Goal: Information Seeking & Learning: Find specific fact

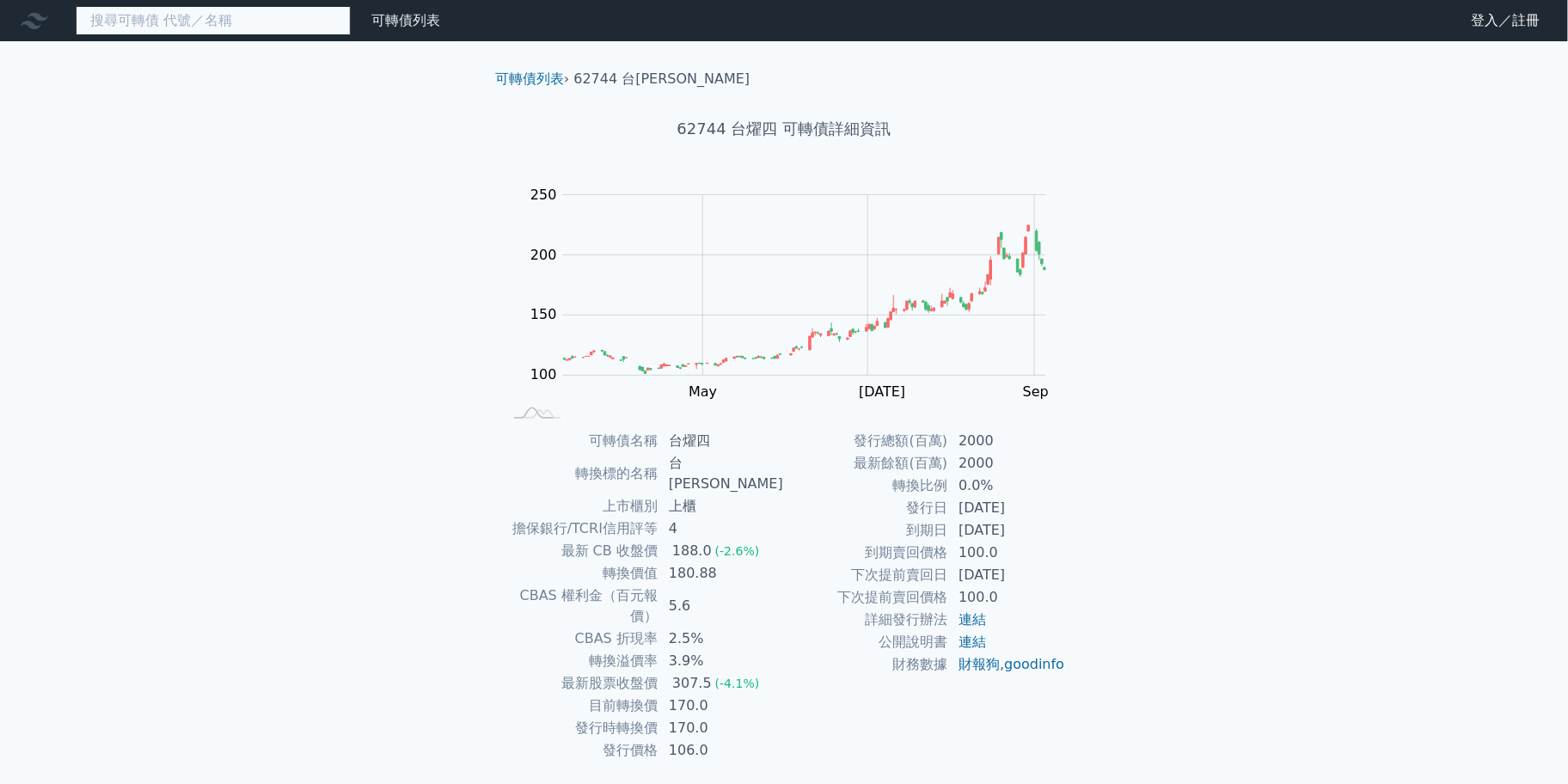
drag, startPoint x: 0, startPoint y: 0, endPoint x: 166, endPoint y: 31, distance: 168.9
click at [166, 31] on input at bounding box center [213, 20] width 275 height 30
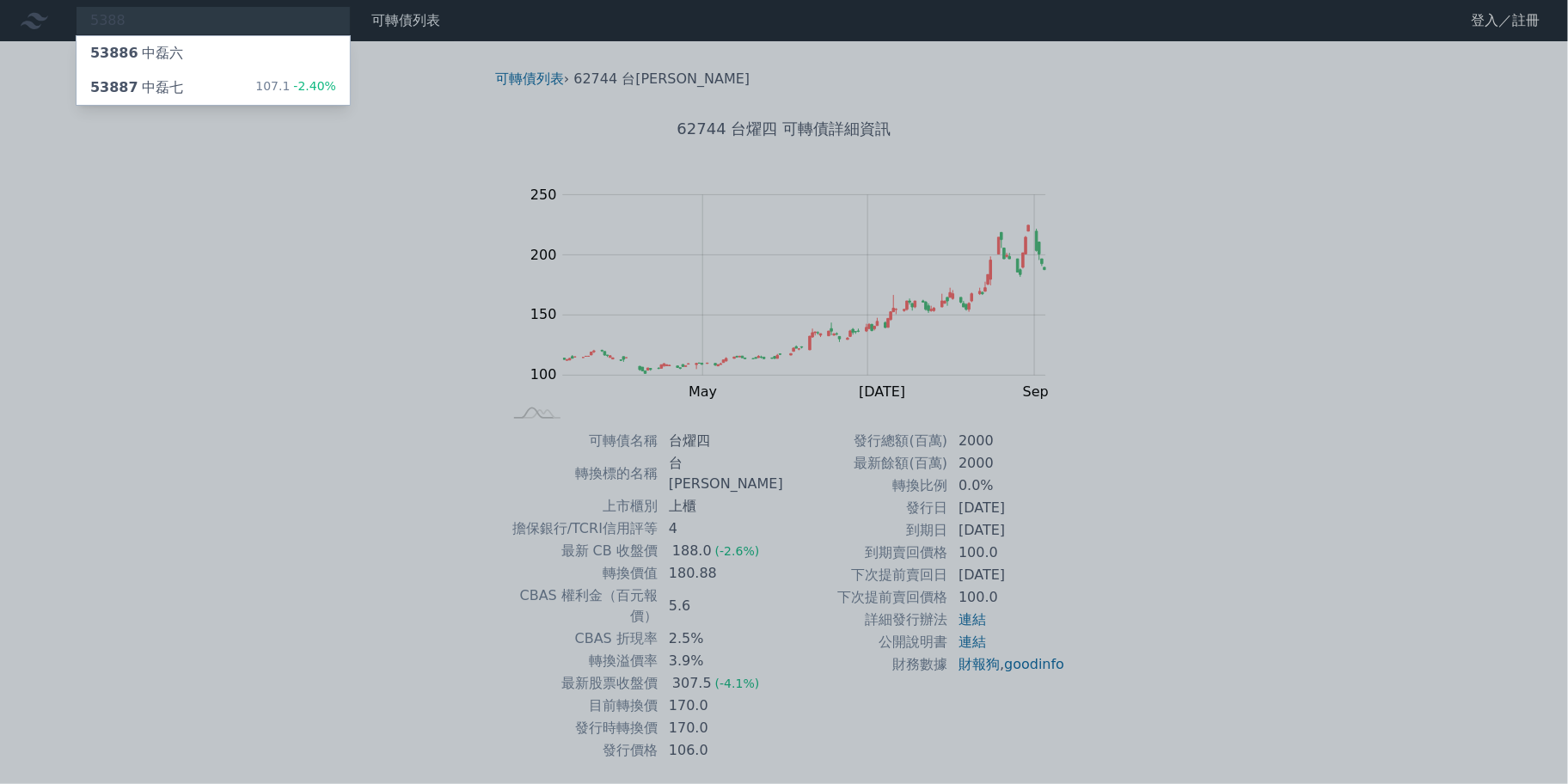
drag, startPoint x: 265, startPoint y: 229, endPoint x: 207, endPoint y: 104, distance: 137.8
click at [265, 229] on div at bounding box center [784, 392] width 1568 height 784
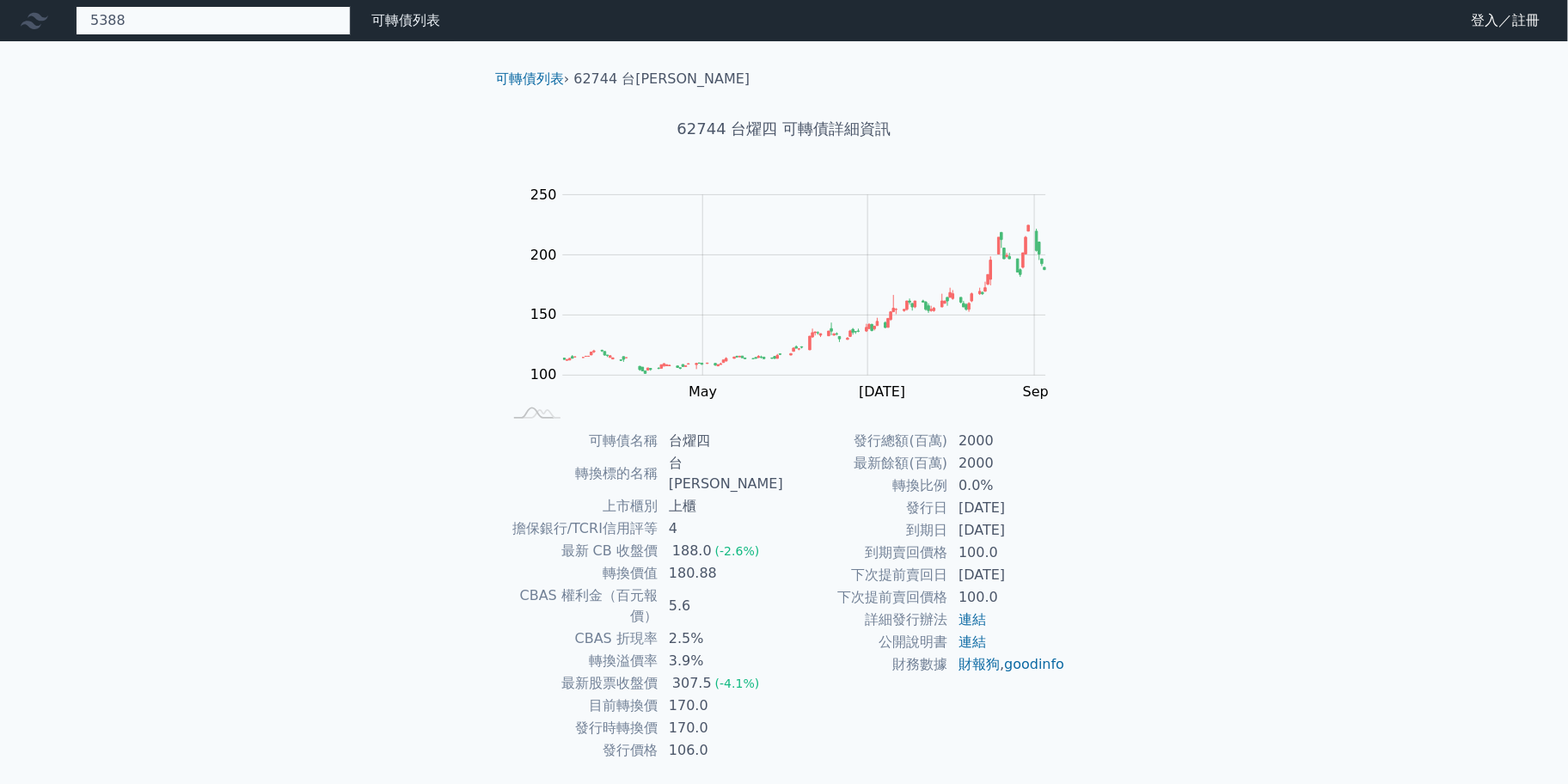
click at [161, 22] on div "5388 53886 中磊六 53887 中磊七 107.1 -2.40%" at bounding box center [213, 20] width 275 height 30
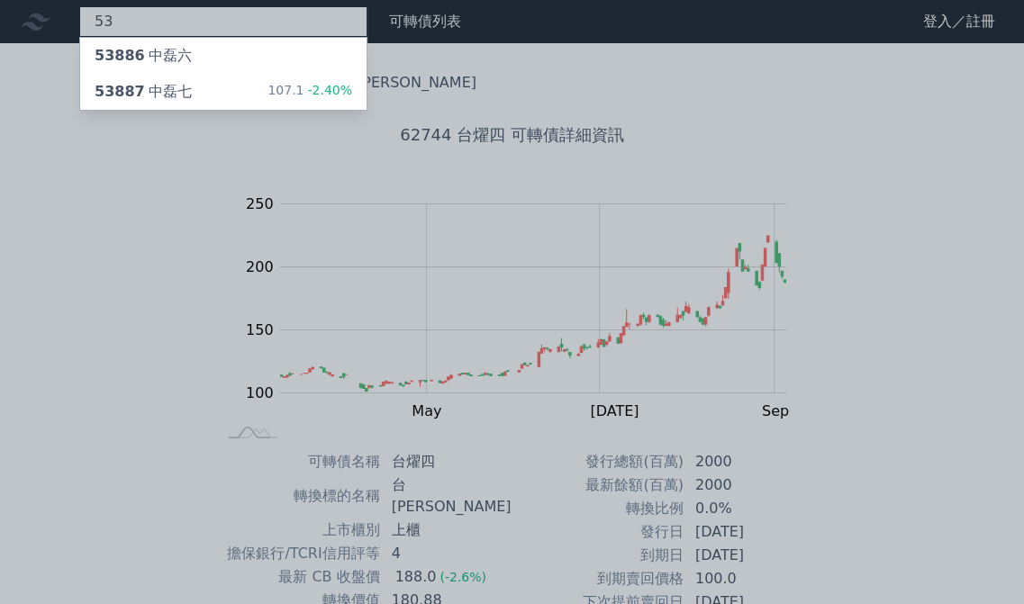
type input "5"
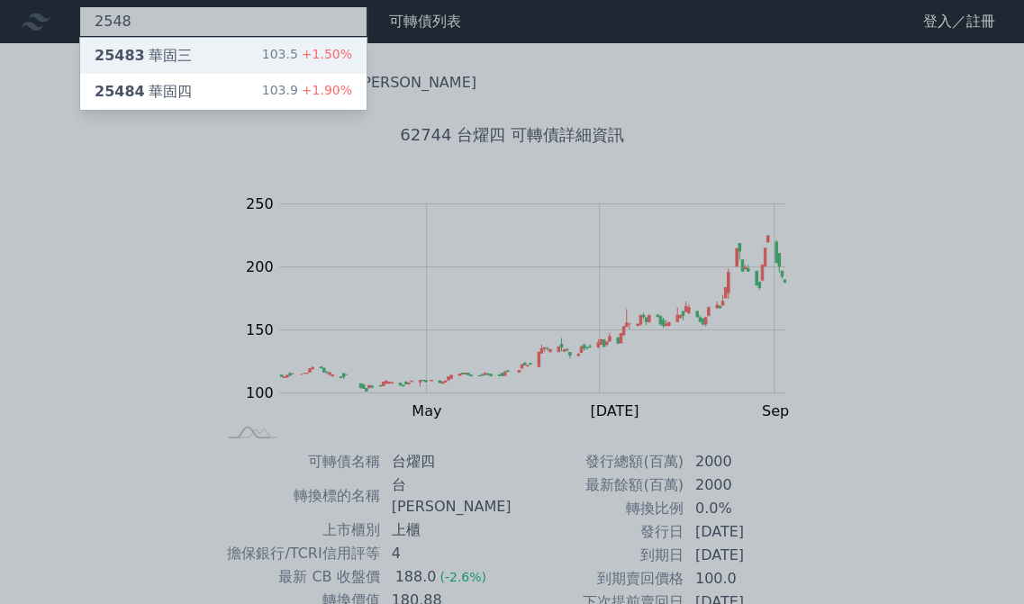
type input "2548"
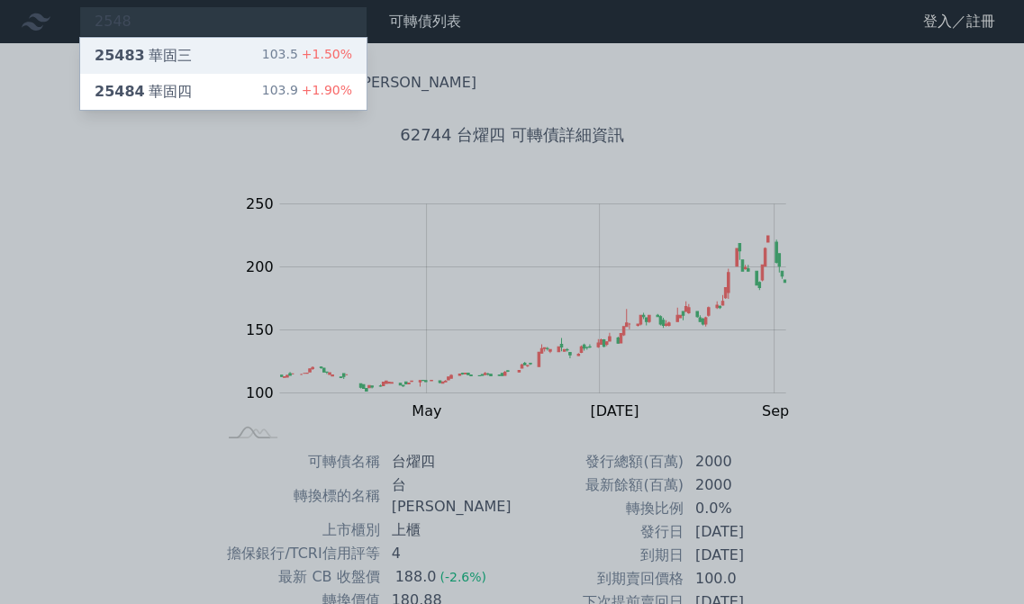
click at [185, 48] on div "25483 華固三 103.5 +1.50%" at bounding box center [223, 56] width 286 height 36
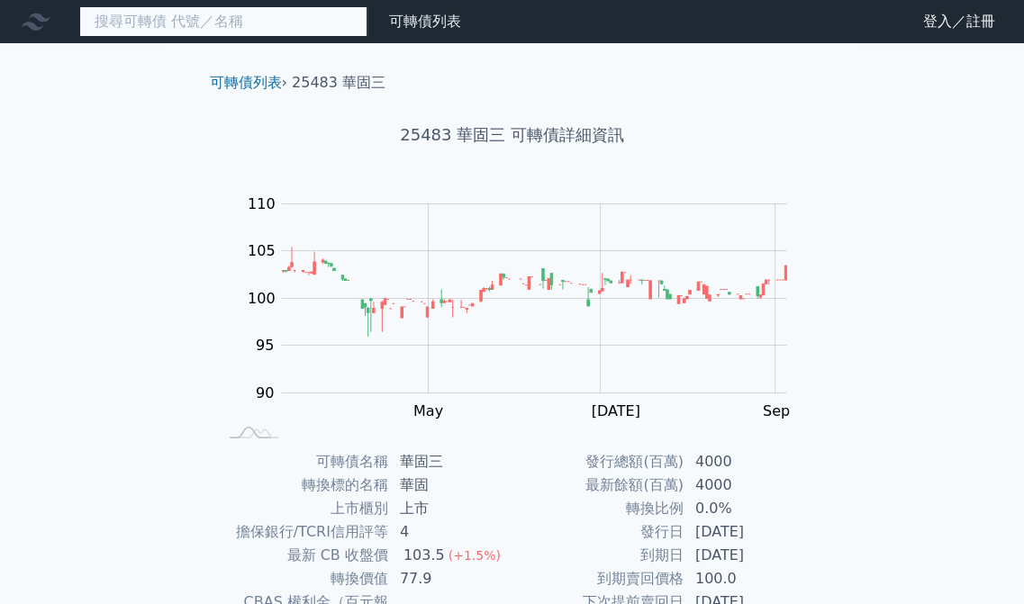
click at [180, 25] on input at bounding box center [223, 21] width 288 height 31
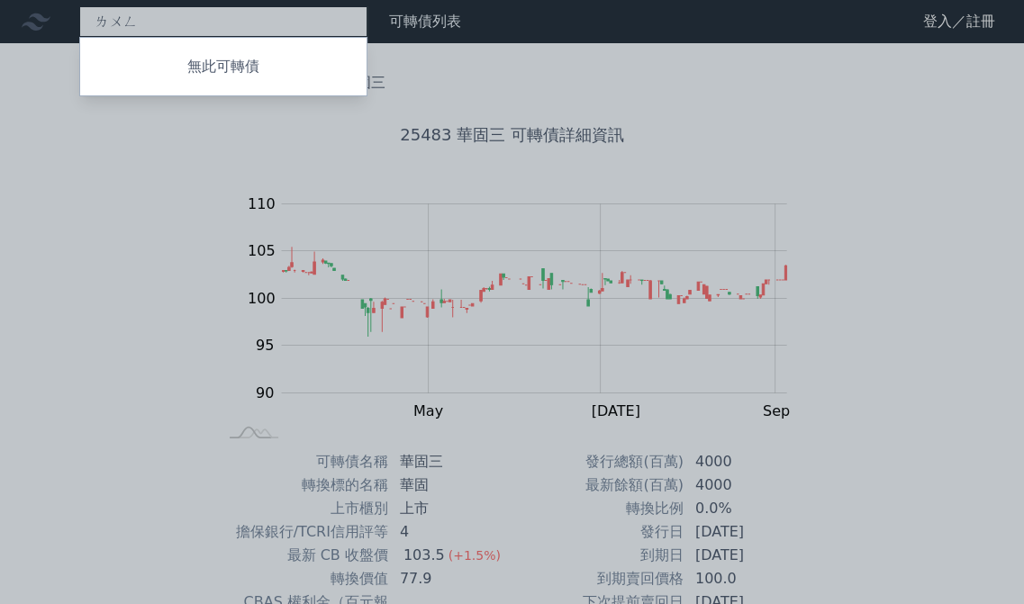
type input "龍"
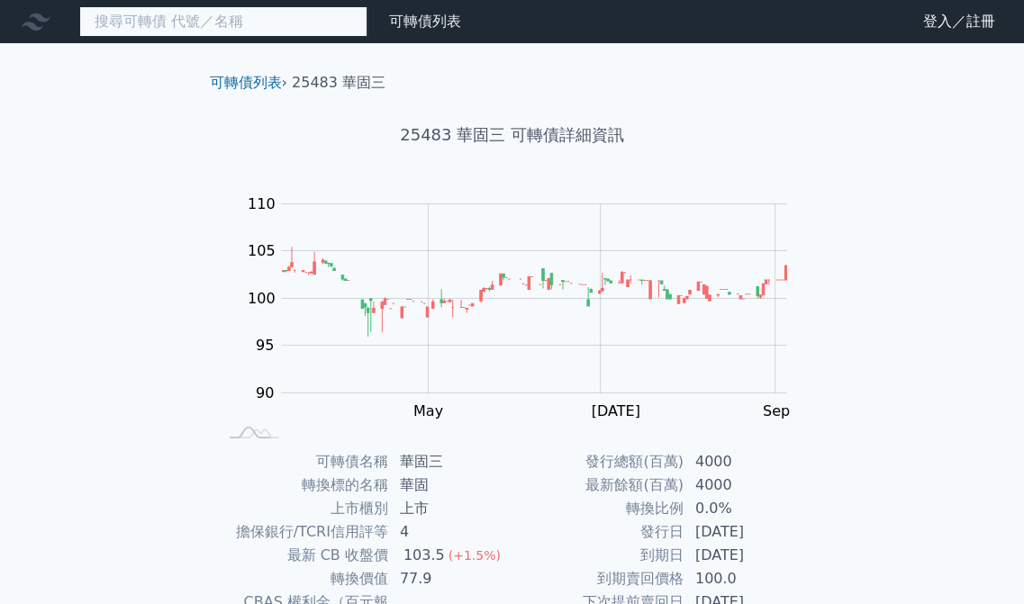
type input "ㄋ"
type input "ㄑ"
type input "ㄎ"
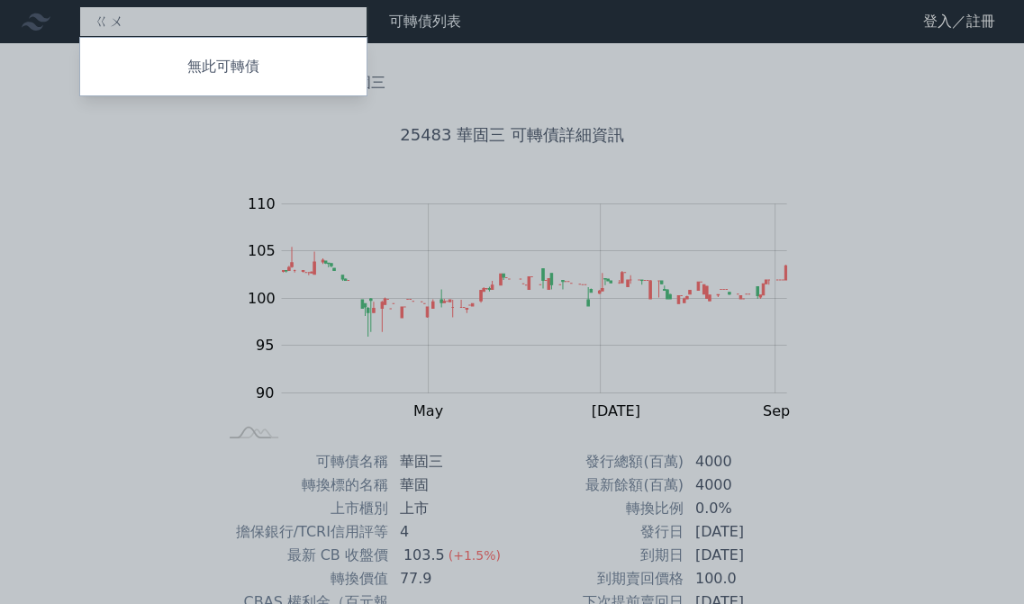
type input "ㄍ"
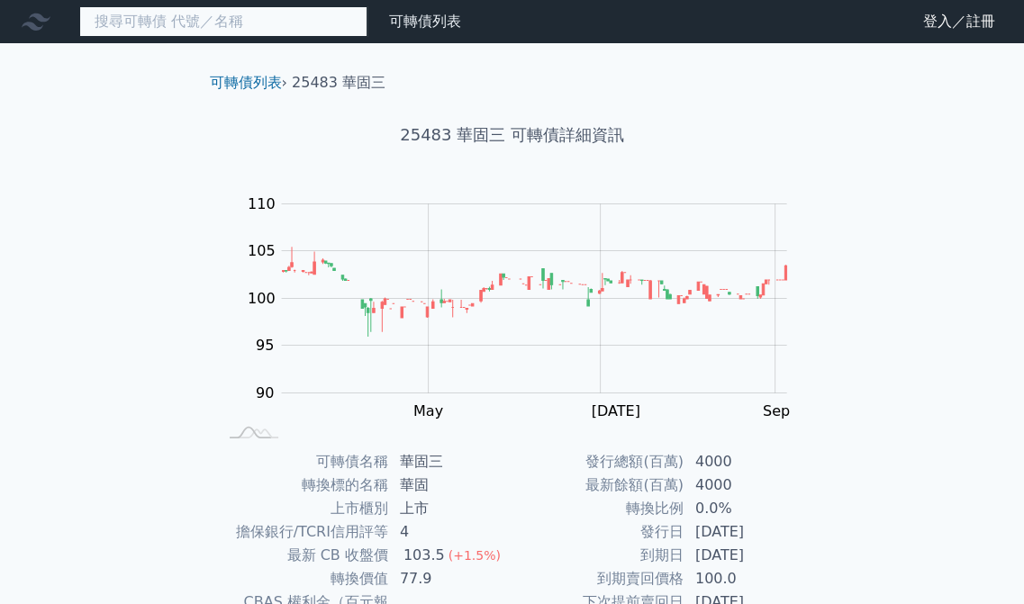
type input "ㄍ"
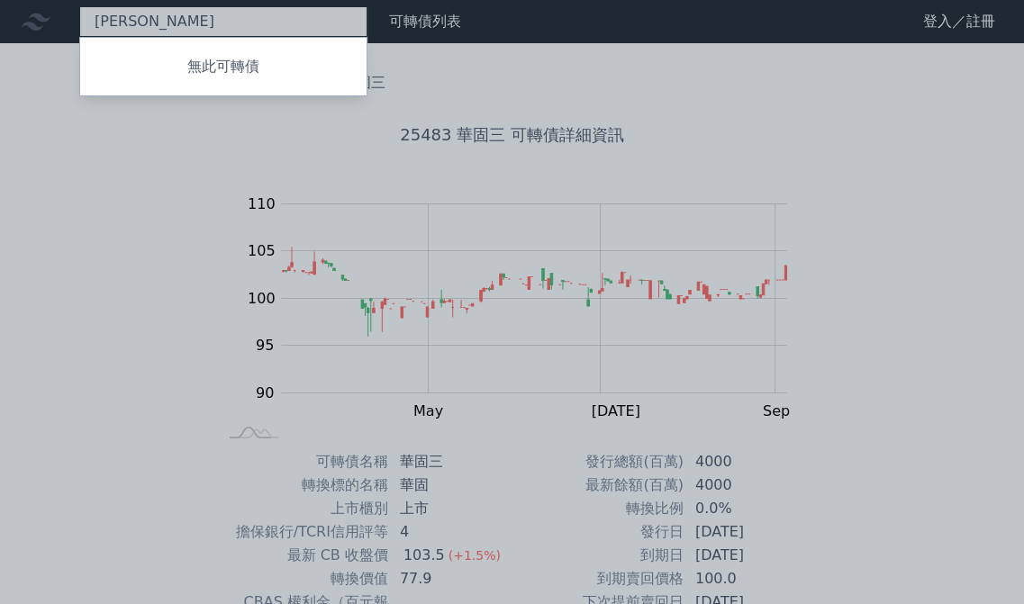
type input "龍"
type input "新"
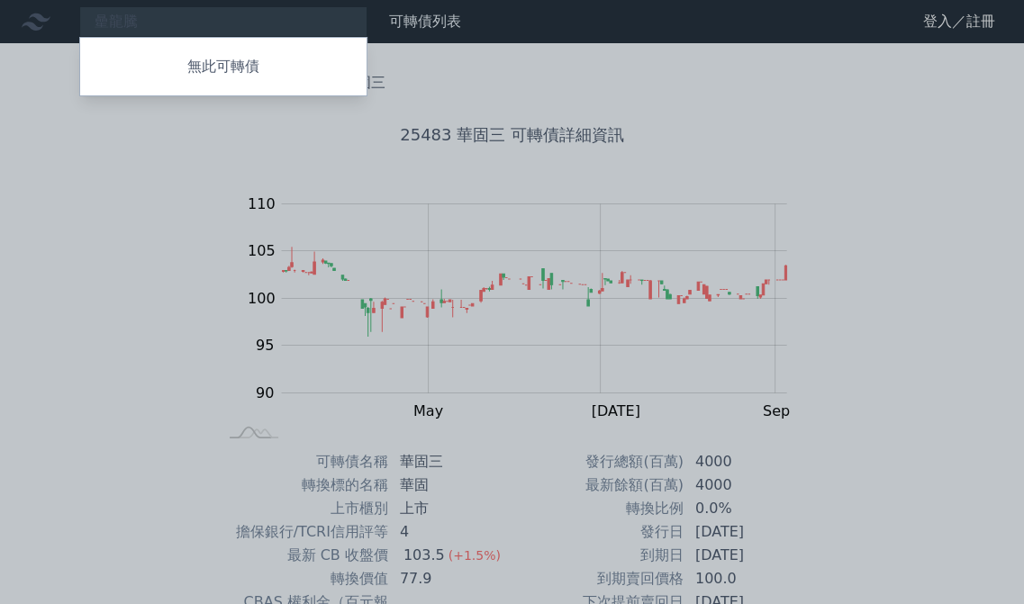
click at [180, 19] on div at bounding box center [512, 302] width 1024 height 604
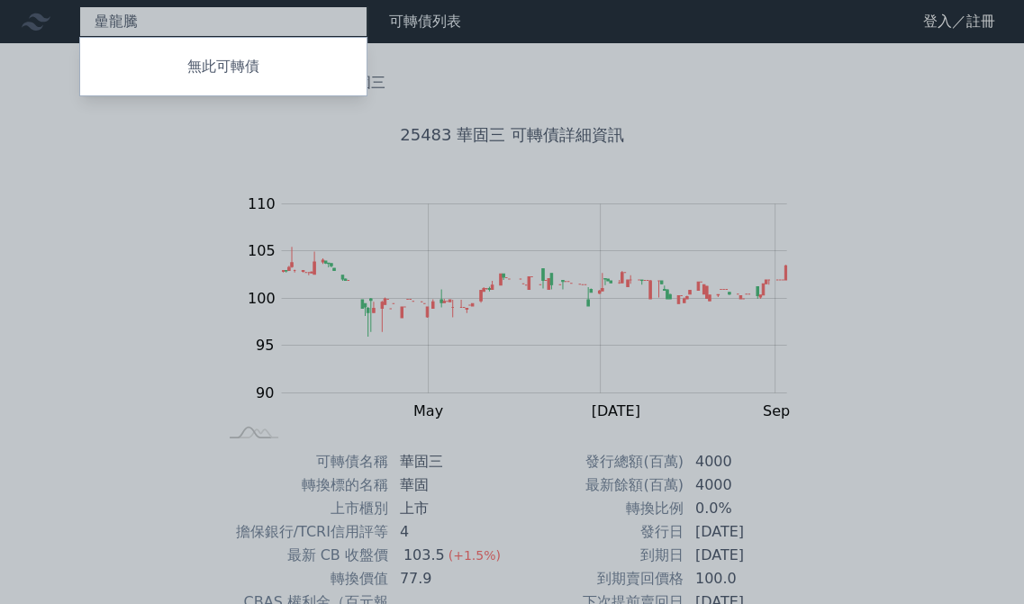
click at [176, 25] on div "曐龍騰 無此可轉債" at bounding box center [223, 21] width 288 height 31
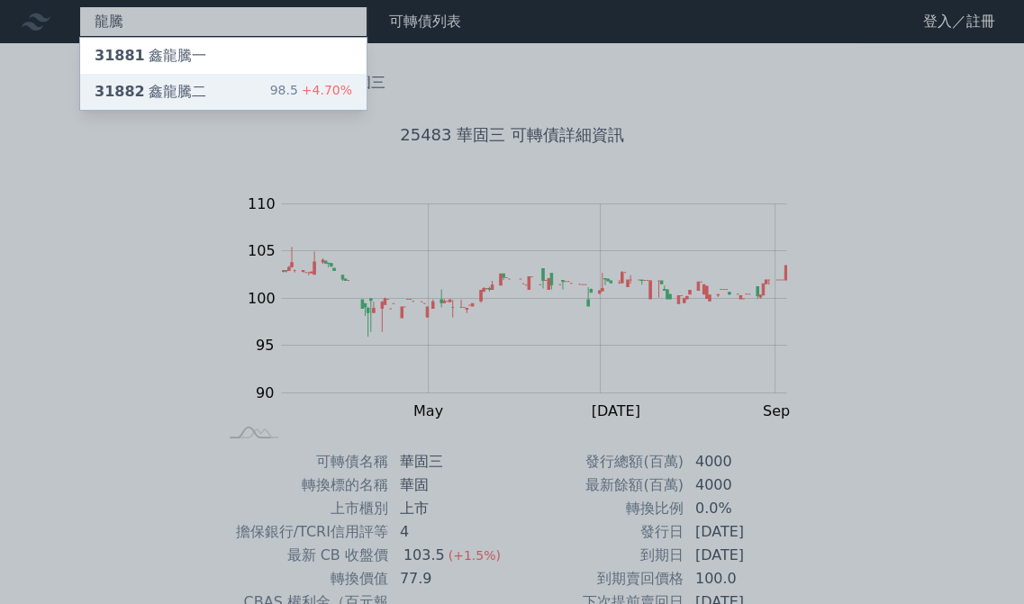
type input "龍騰"
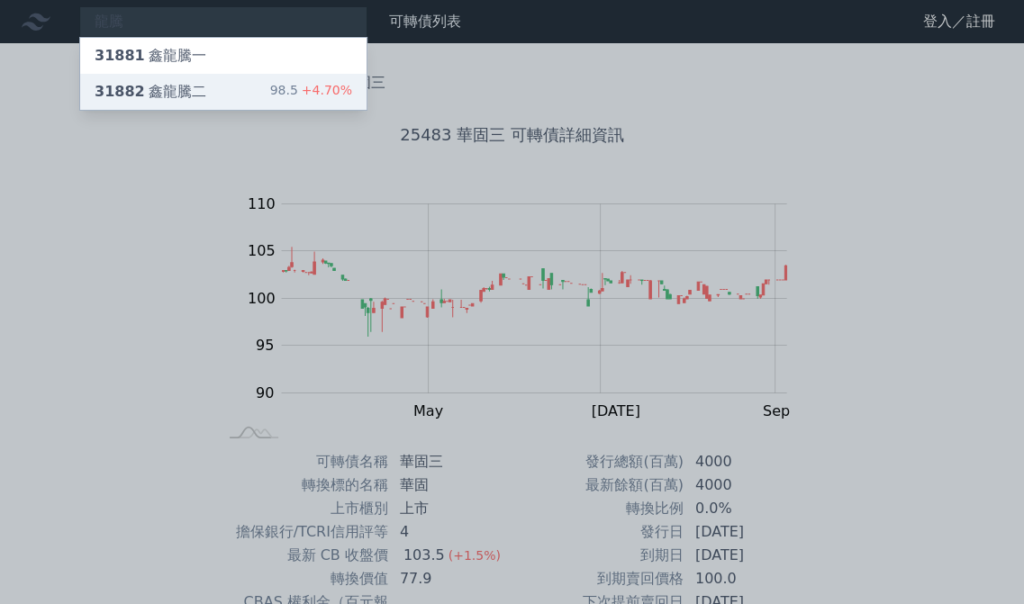
click at [175, 90] on div "31882 鑫龍騰二" at bounding box center [151, 92] width 112 height 22
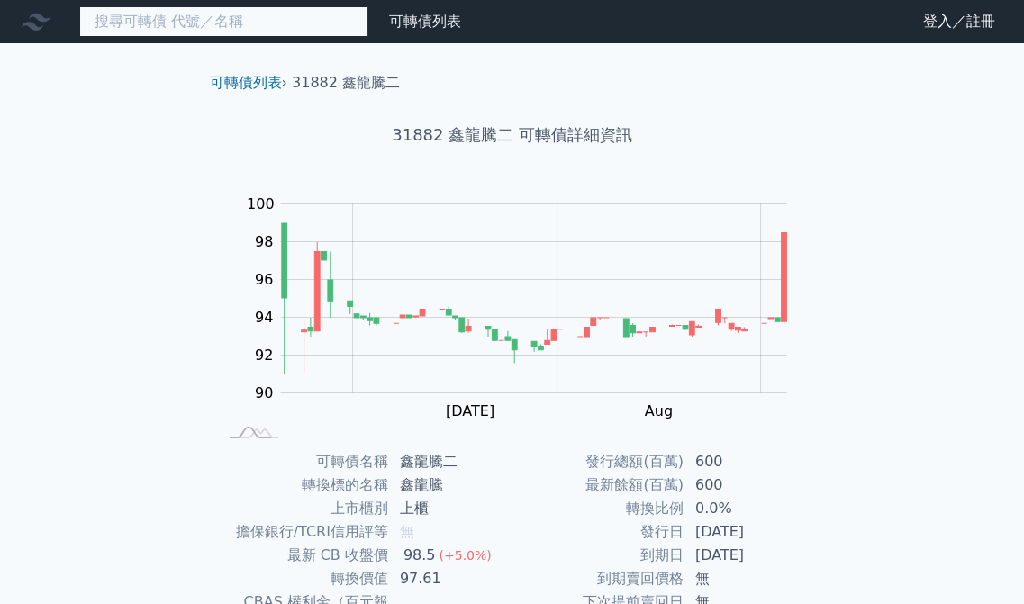
click at [232, 29] on input at bounding box center [223, 21] width 288 height 31
paste input "上耀"
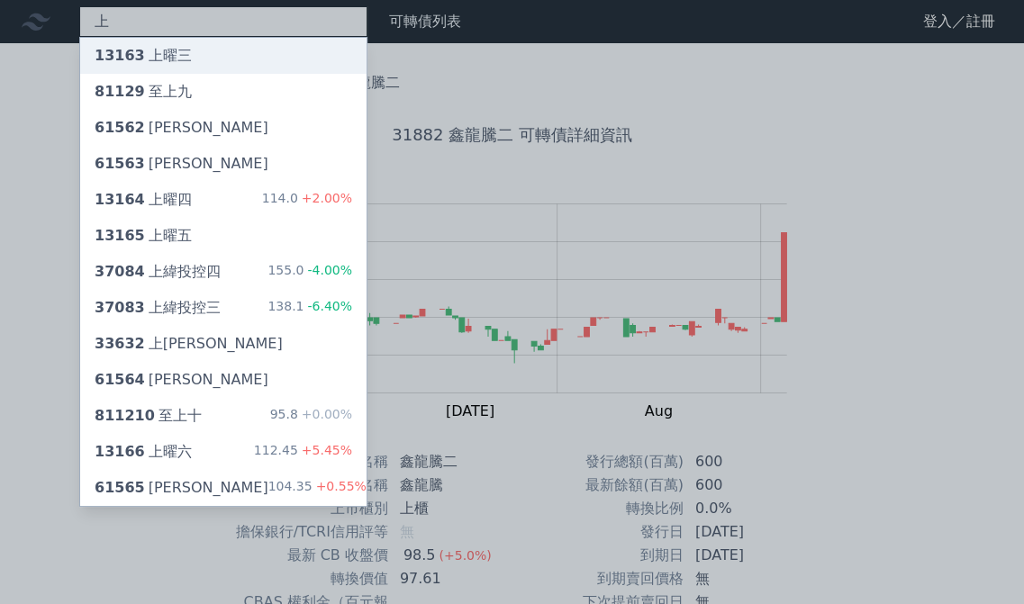
type input "上"
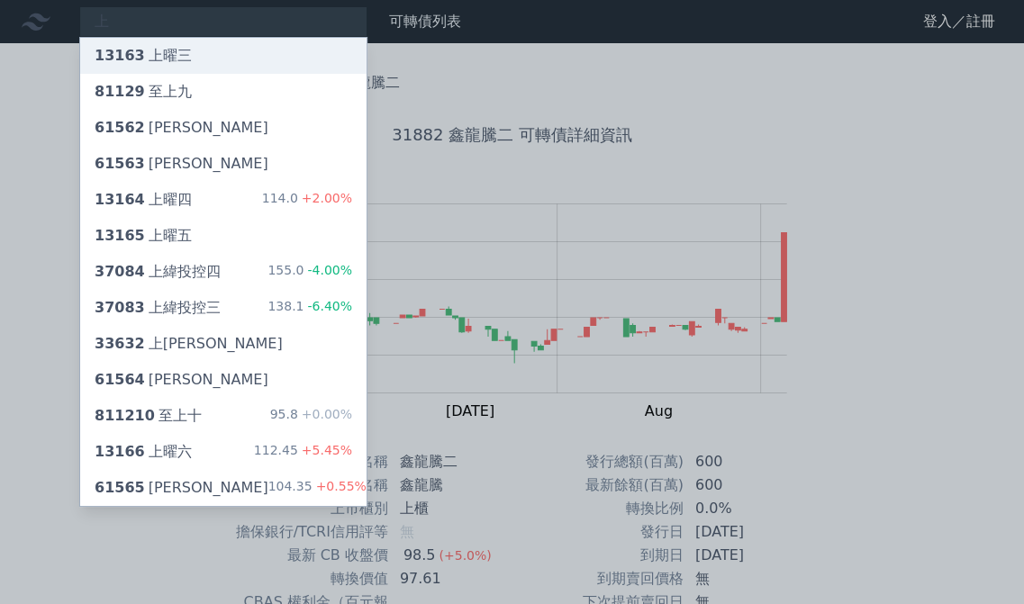
click at [185, 55] on div "13163 上曜三" at bounding box center [223, 56] width 286 height 36
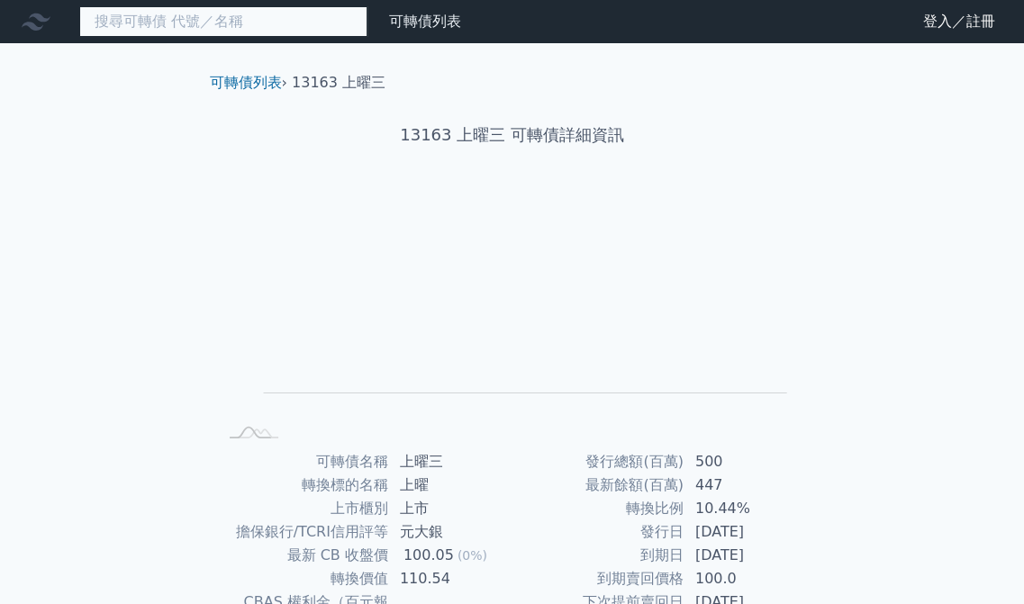
click at [274, 13] on input at bounding box center [223, 21] width 288 height 31
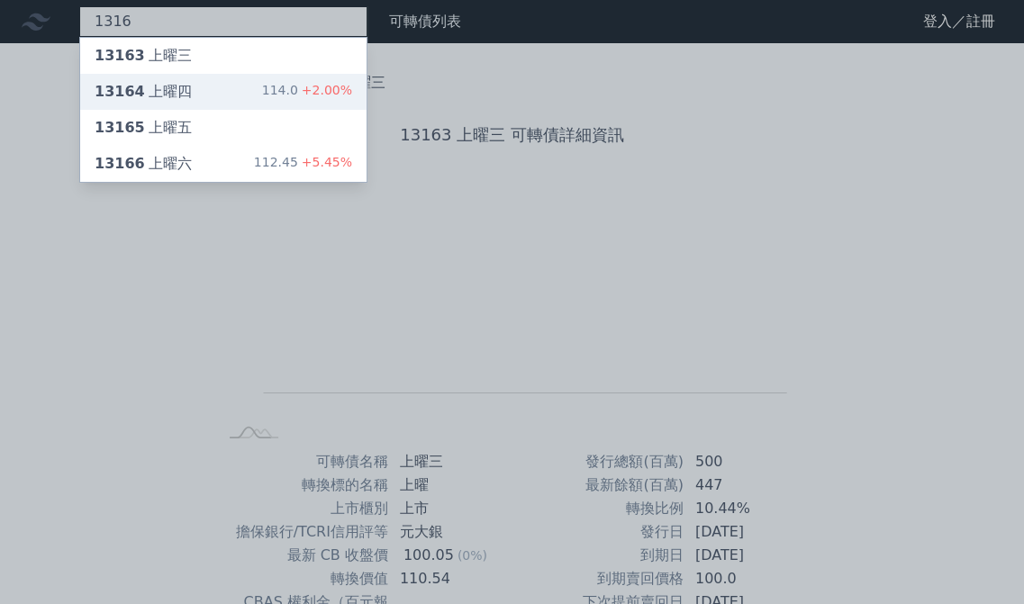
type input "1316"
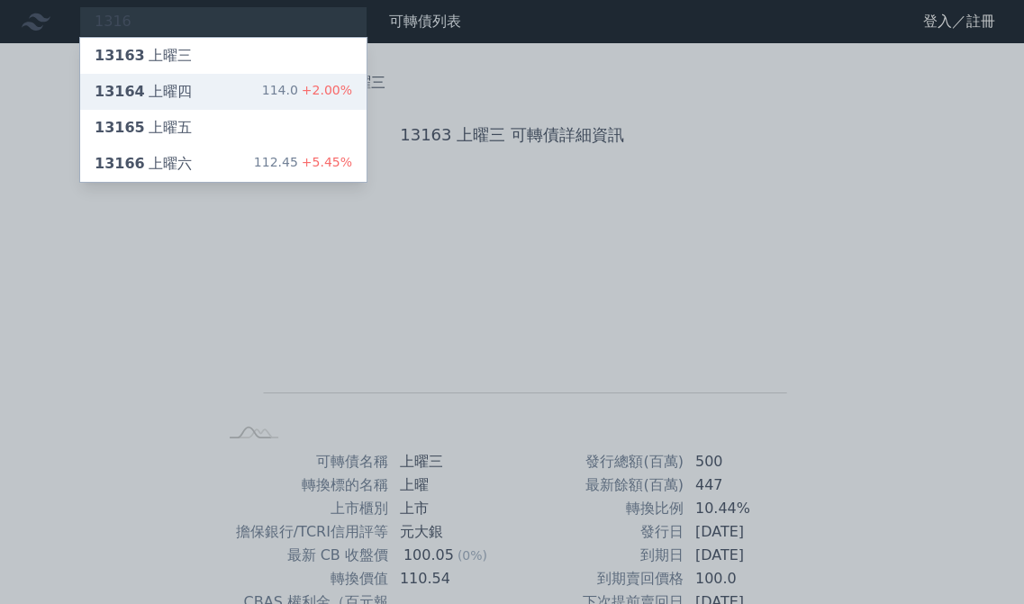
click at [267, 97] on div "13164 上曜四 114.0 +2.00%" at bounding box center [223, 92] width 286 height 36
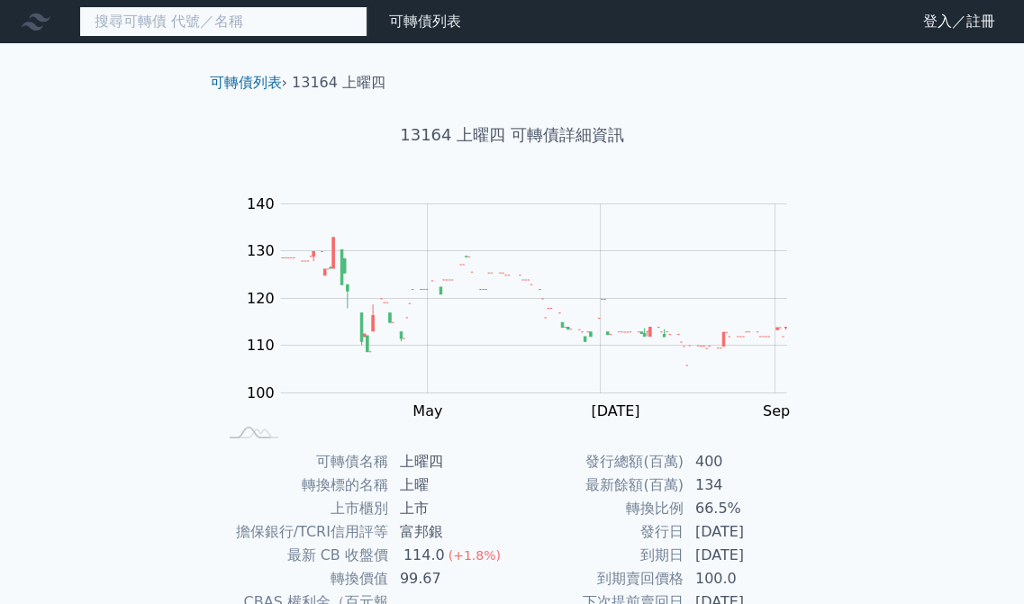
click at [169, 22] on input at bounding box center [223, 21] width 288 height 31
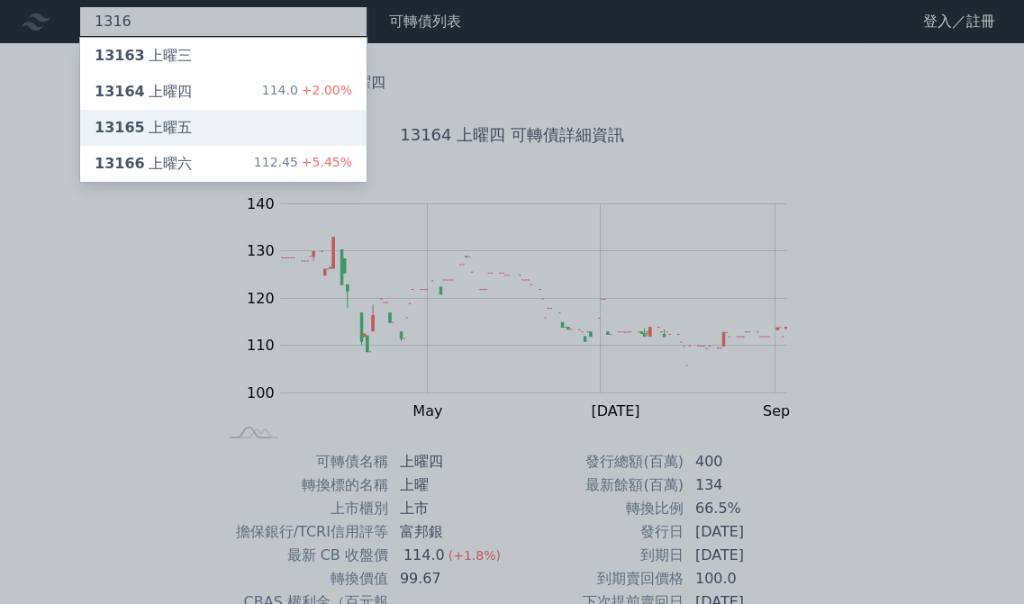
type input "1316"
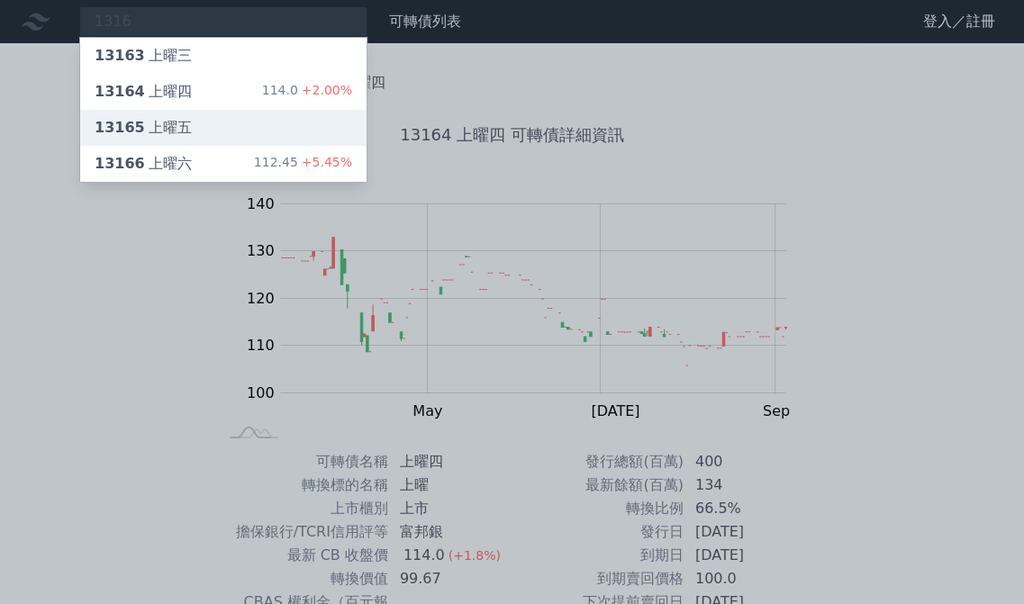
click at [180, 125] on div "13165 上曜五" at bounding box center [143, 128] width 97 height 22
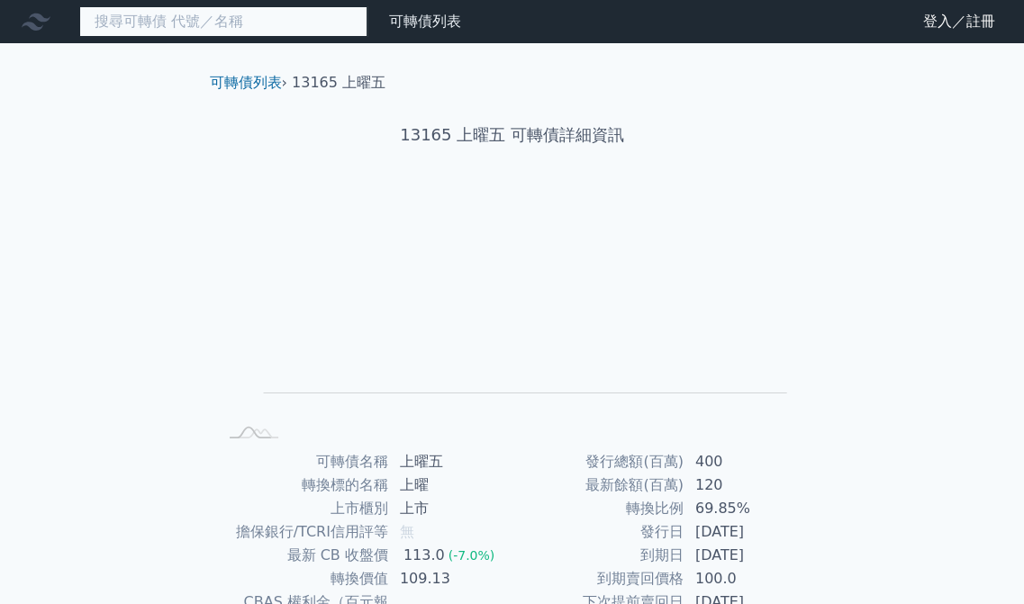
click at [227, 26] on input at bounding box center [223, 21] width 288 height 31
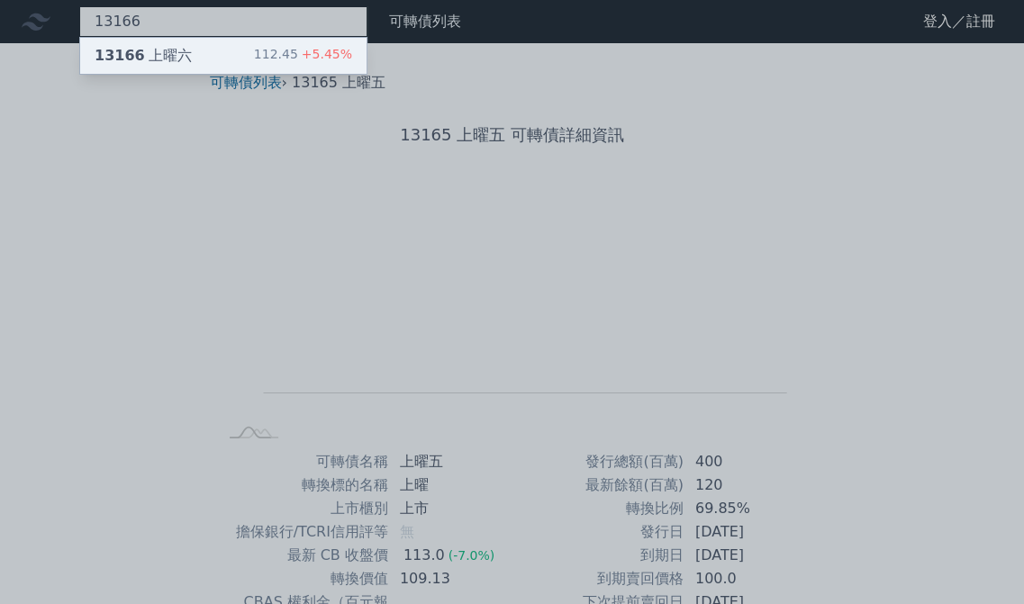
type input "13166"
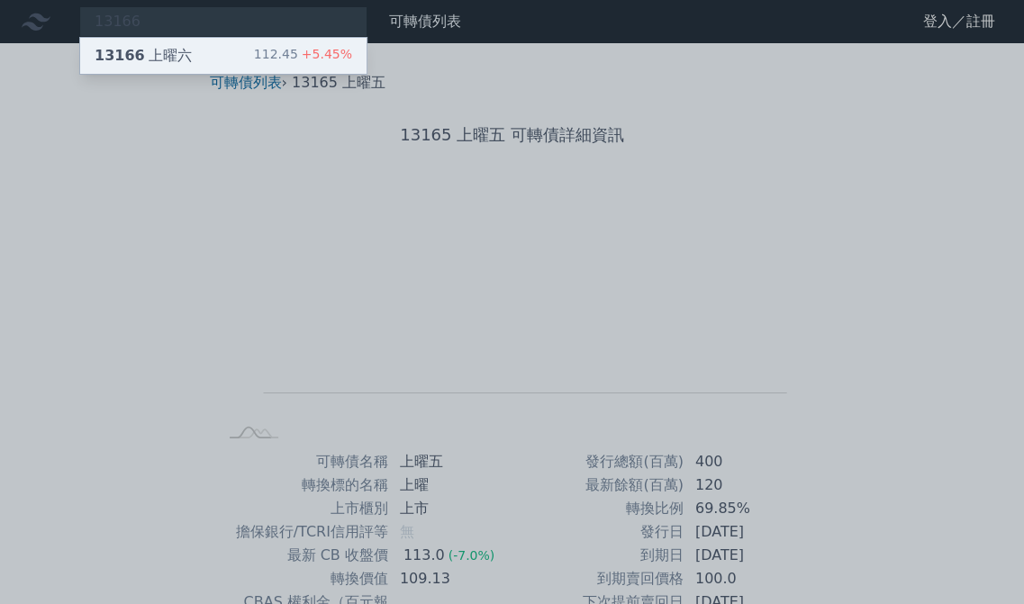
click at [216, 45] on div "13166 上曜六 112.45 +5.45%" at bounding box center [223, 56] width 286 height 36
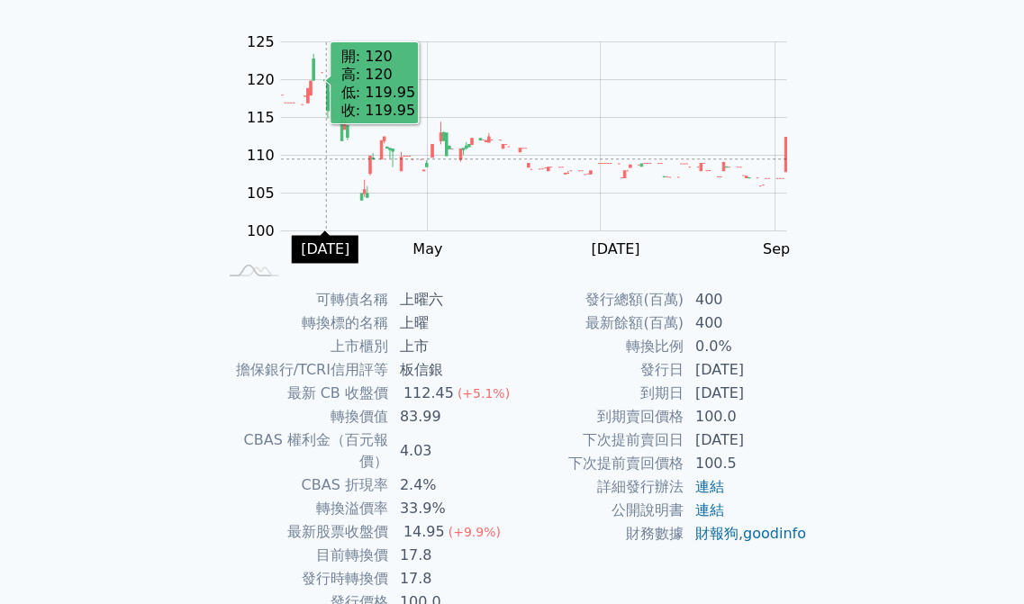
scroll to position [216, 0]
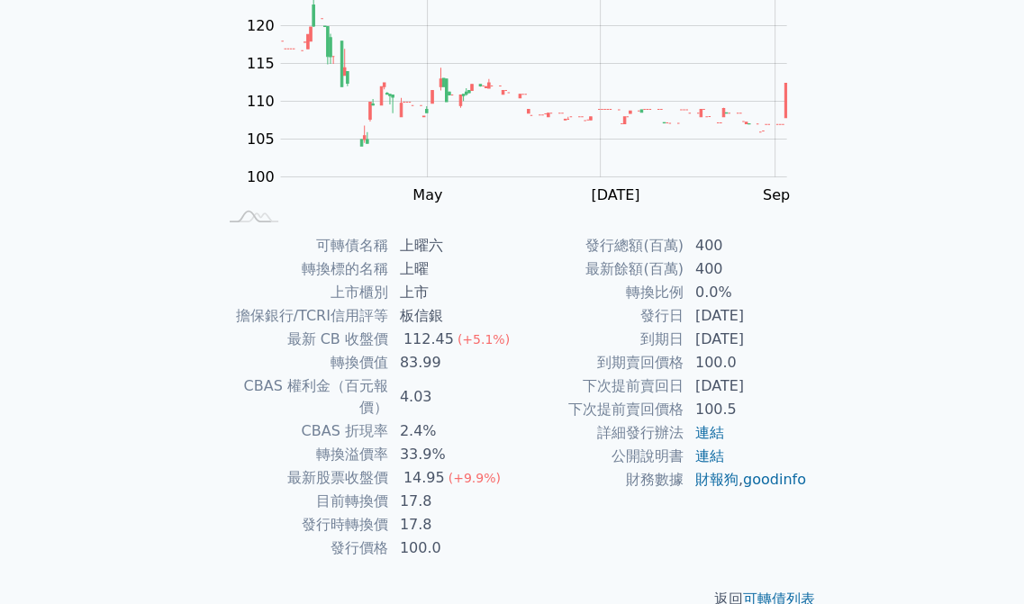
click at [138, 239] on div "可轉債列表 財務數據 可轉債列表 財務數據 登入／註冊 登入／註冊 可轉債列表 › 13166 上曜六 13166 上曜六 可轉債詳細資訊 Zoom Out …" at bounding box center [512, 211] width 1024 height 855
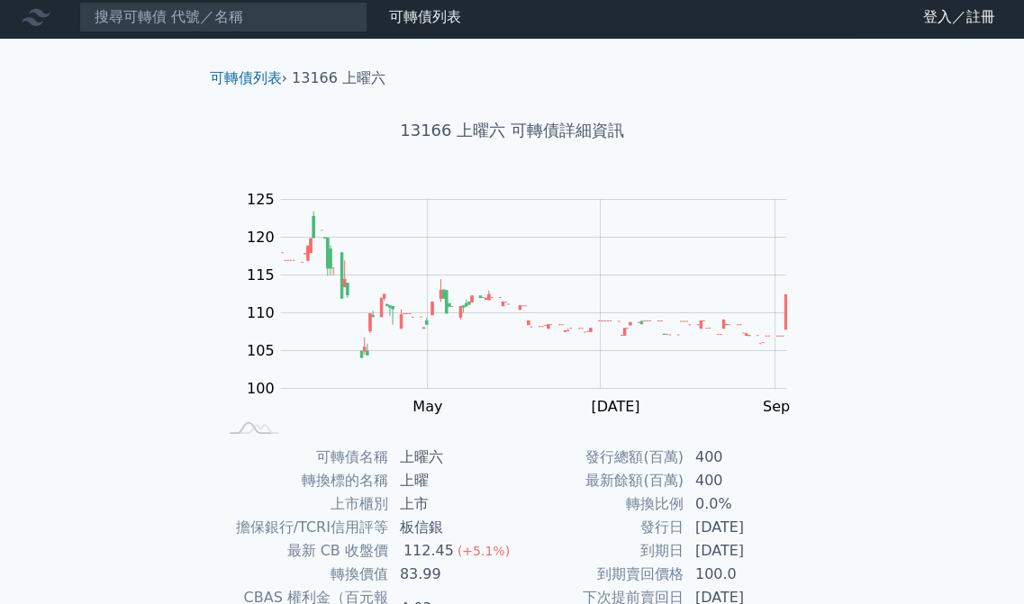
scroll to position [0, 0]
